Goal: Find specific page/section: Find specific page/section

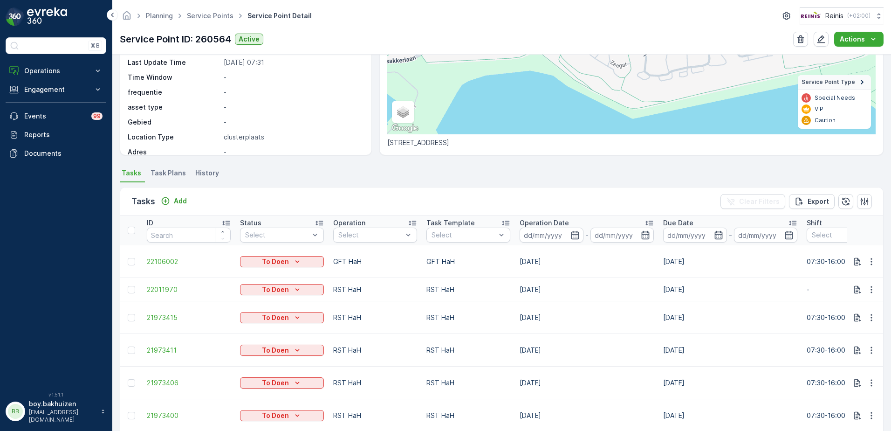
scroll to position [93, 0]
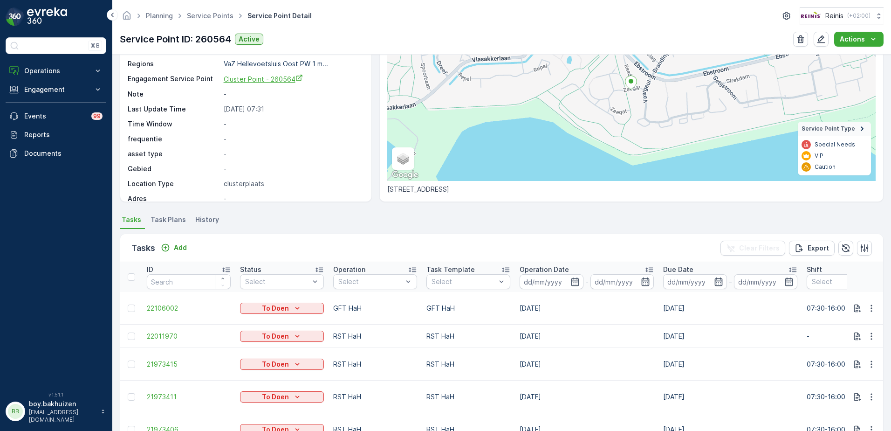
click at [259, 82] on span "Cluster Point - 260564" at bounding box center [263, 79] width 79 height 8
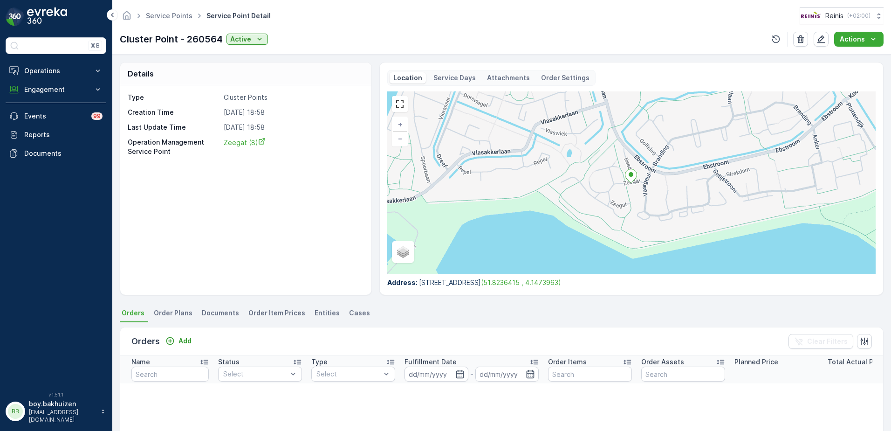
click at [318, 309] on span "Entities" at bounding box center [327, 312] width 25 height 9
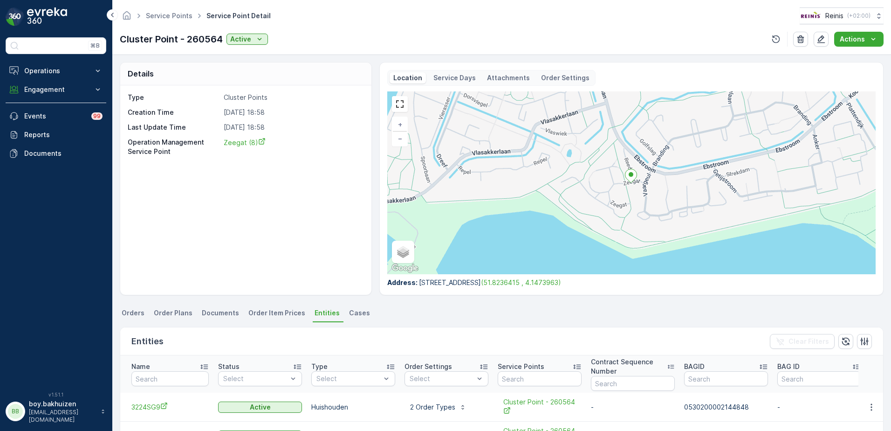
scroll to position [93, 0]
